Goal: Transaction & Acquisition: Purchase product/service

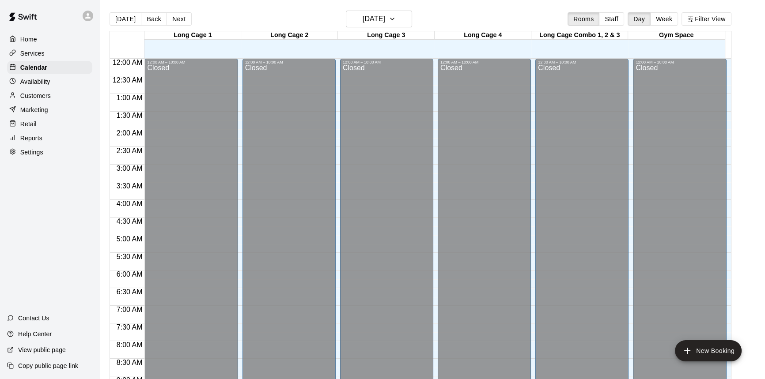
scroll to position [490, 0]
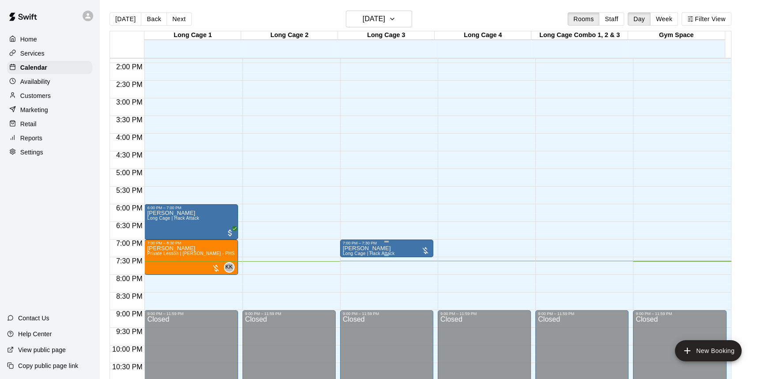
click at [421, 248] on div at bounding box center [425, 250] width 9 height 9
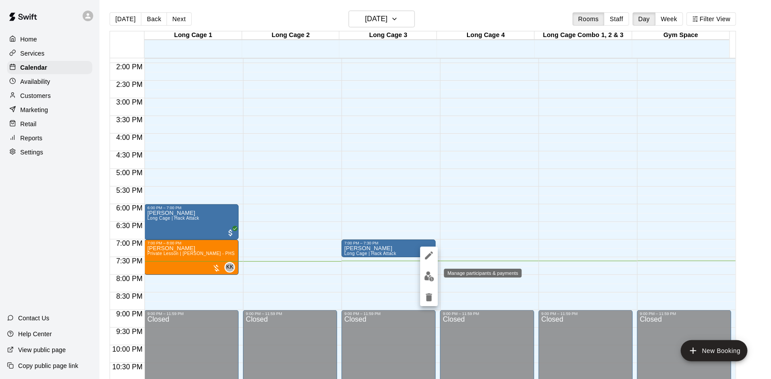
click at [435, 276] on button "edit" at bounding box center [429, 276] width 18 height 17
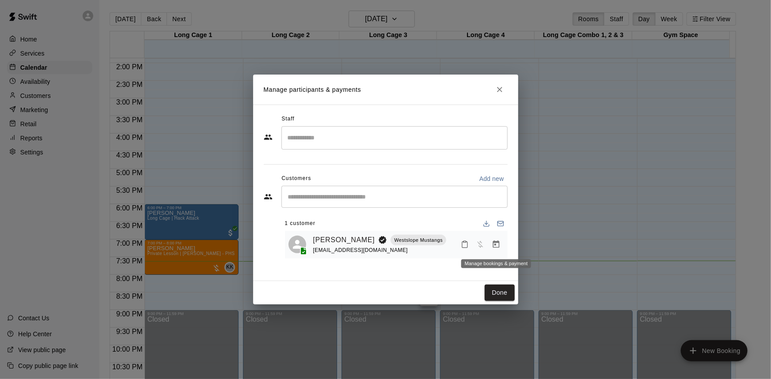
click at [500, 245] on icon "Manage bookings & payment" at bounding box center [496, 244] width 9 height 9
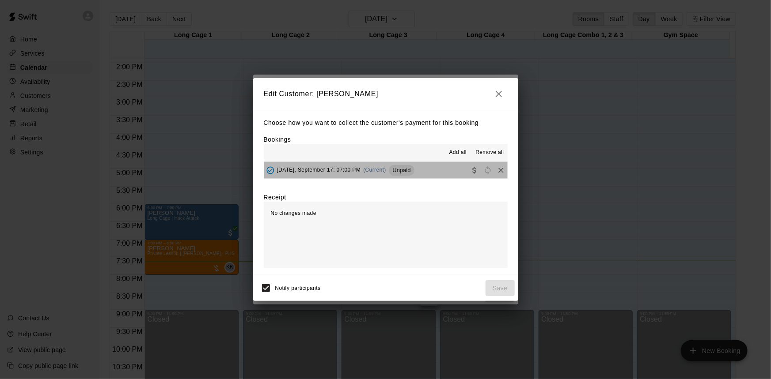
click at [449, 168] on button "[DATE], September 17: 07:00 PM (Current) Unpaid" at bounding box center [386, 170] width 244 height 16
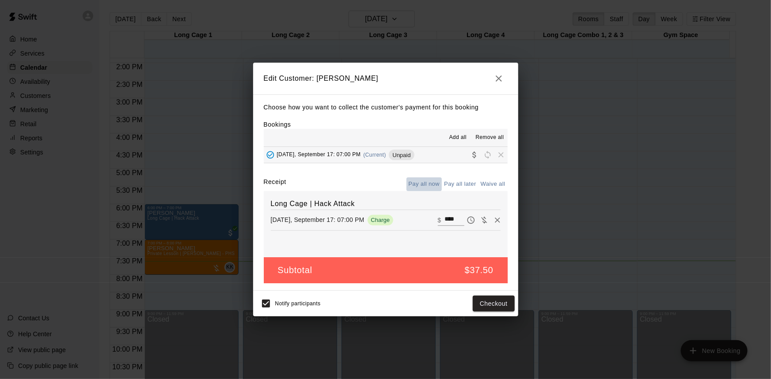
click at [427, 185] on button "Pay all now" at bounding box center [424, 185] width 36 height 14
click at [487, 303] on button "Checkout" at bounding box center [494, 304] width 42 height 16
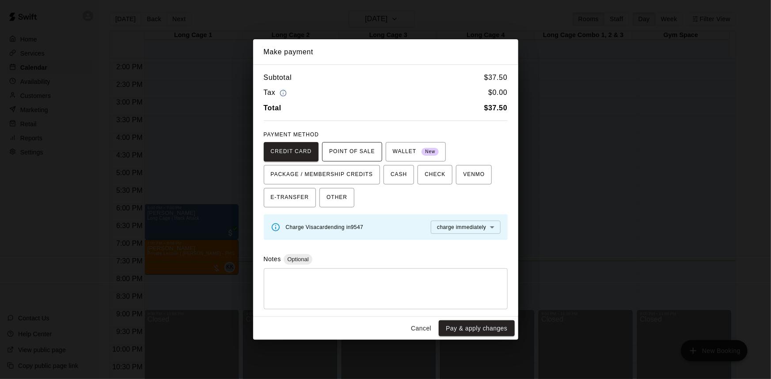
click at [370, 148] on span "POINT OF SALE" at bounding box center [351, 152] width 45 height 14
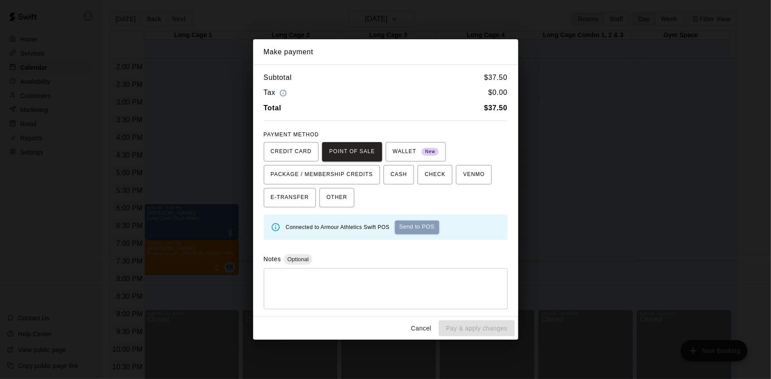
click at [412, 229] on button "Send to POS" at bounding box center [417, 227] width 44 height 13
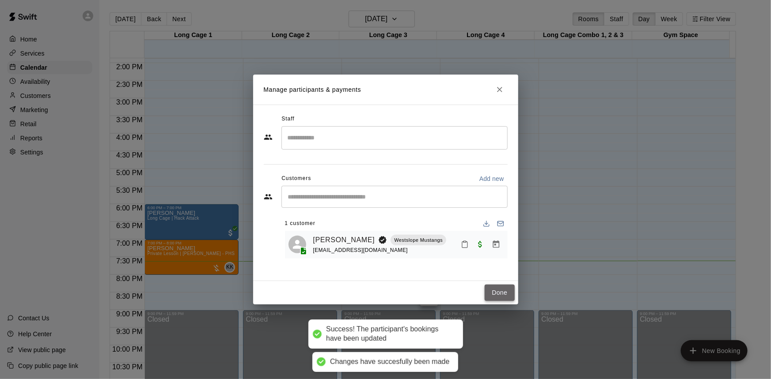
click at [500, 291] on button "Done" at bounding box center [499, 293] width 30 height 16
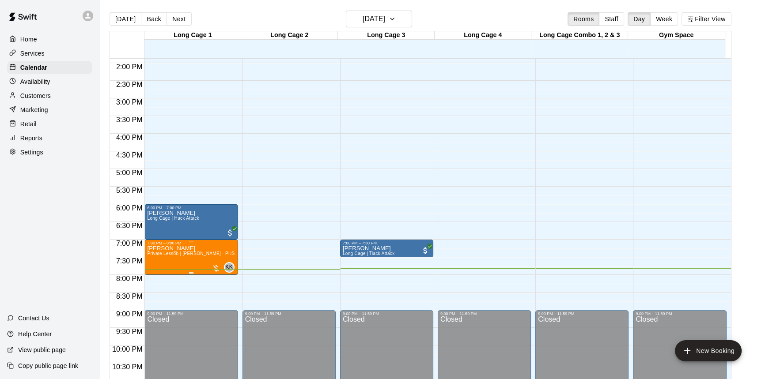
click at [214, 269] on div at bounding box center [216, 268] width 9 height 9
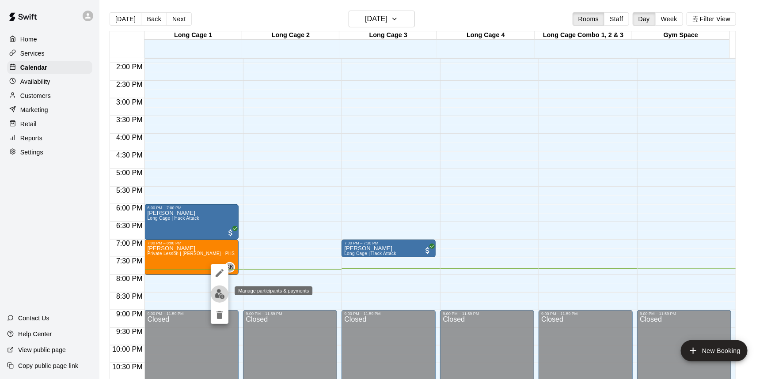
click at [213, 292] on button "edit" at bounding box center [220, 294] width 18 height 17
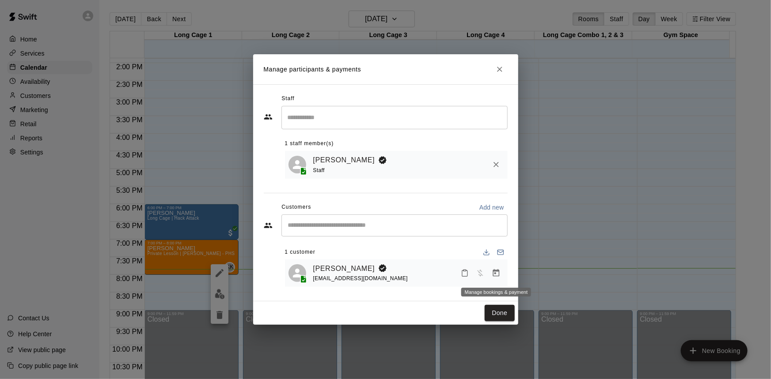
click at [492, 274] on icon "Manage bookings & payment" at bounding box center [496, 273] width 9 height 9
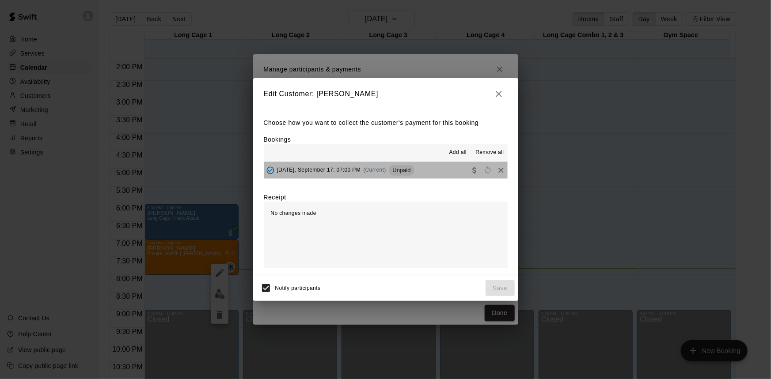
click at [439, 172] on button "[DATE], September 17: 07:00 PM (Current) Unpaid" at bounding box center [386, 170] width 244 height 16
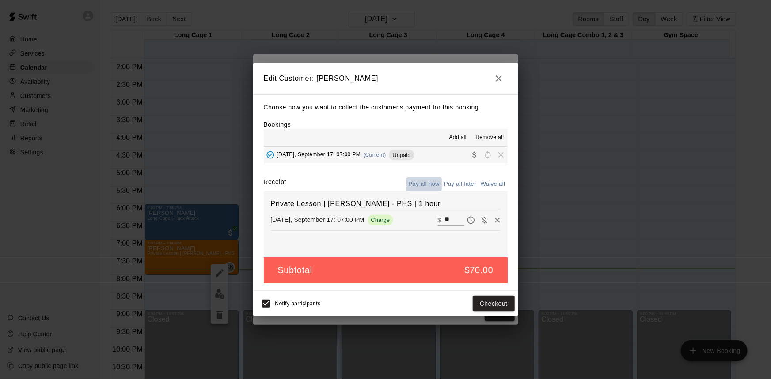
click at [433, 187] on button "Pay all now" at bounding box center [424, 185] width 36 height 14
click at [496, 300] on button "Checkout" at bounding box center [494, 304] width 42 height 16
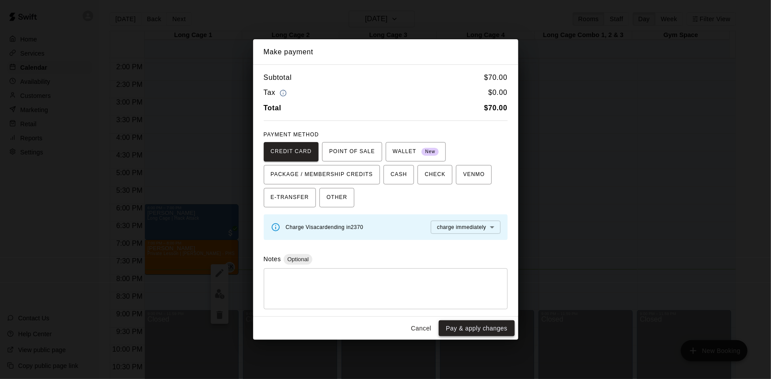
click at [476, 324] on button "Pay & apply changes" at bounding box center [477, 329] width 76 height 16
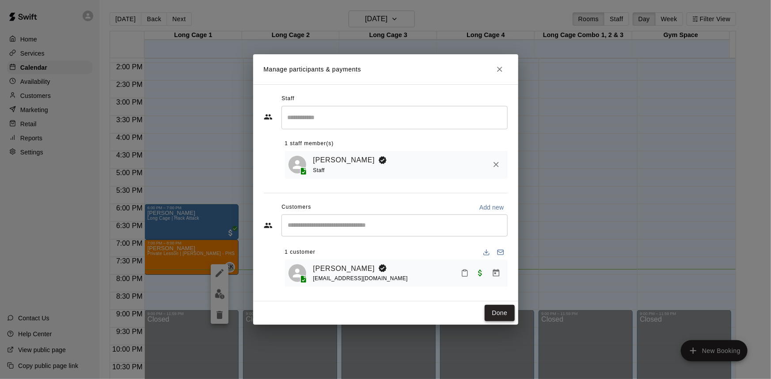
click at [501, 309] on button "Done" at bounding box center [499, 313] width 30 height 16
